Goal: Find specific page/section: Find specific page/section

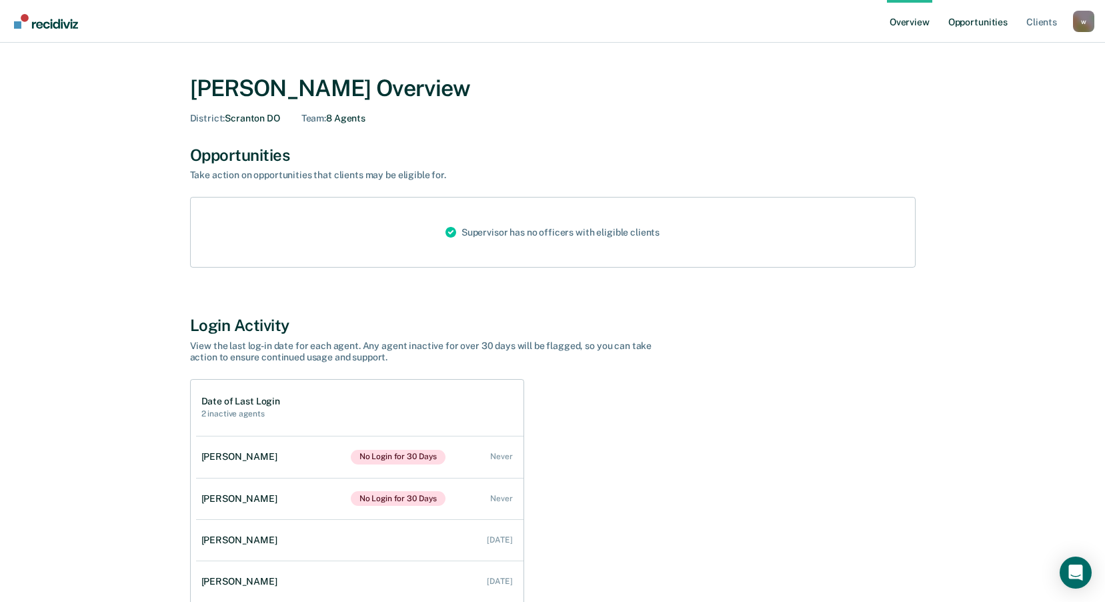
click at [978, 24] on link "Opportunities" at bounding box center [978, 21] width 65 height 43
